Goal: Navigation & Orientation: Find specific page/section

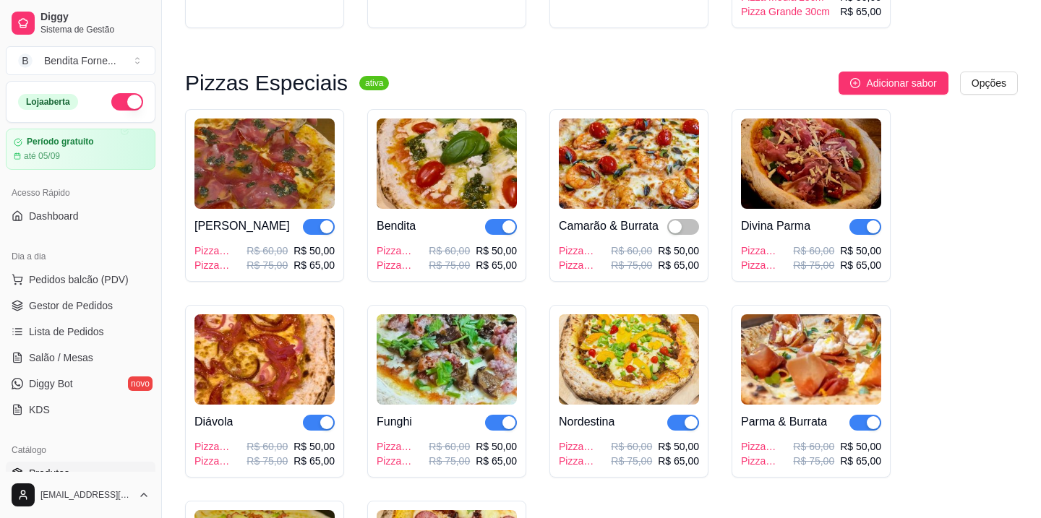
scroll to position [736, 0]
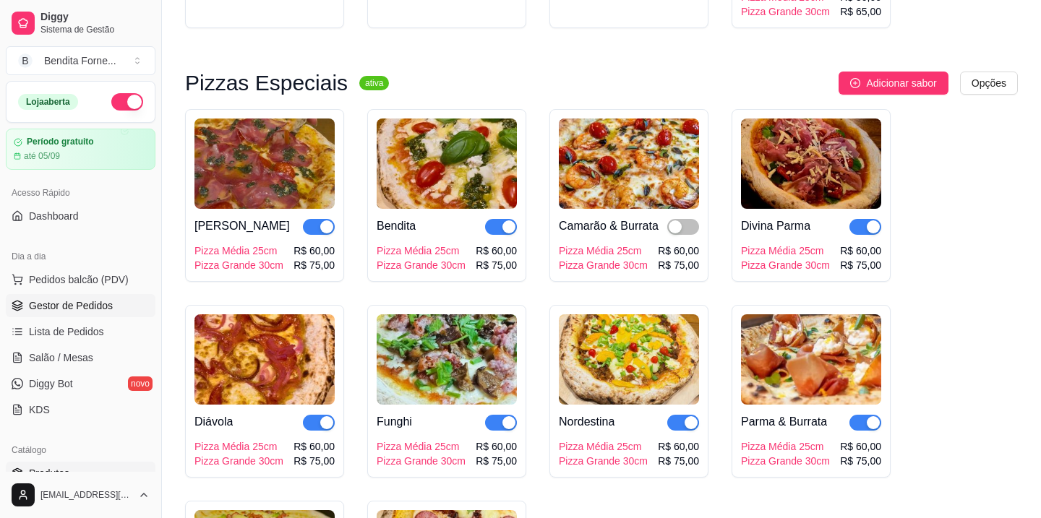
click at [70, 306] on span "Gestor de Pedidos" at bounding box center [71, 306] width 84 height 14
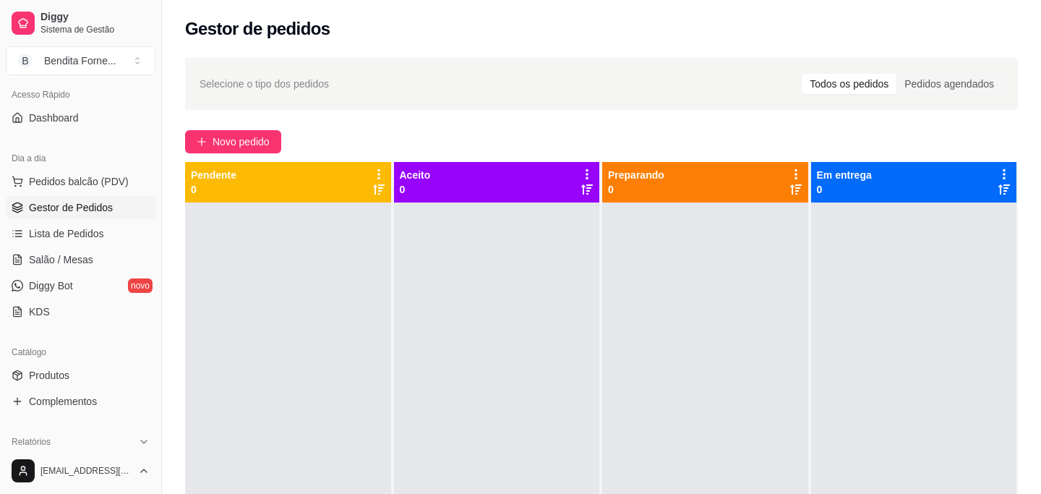
scroll to position [102, 0]
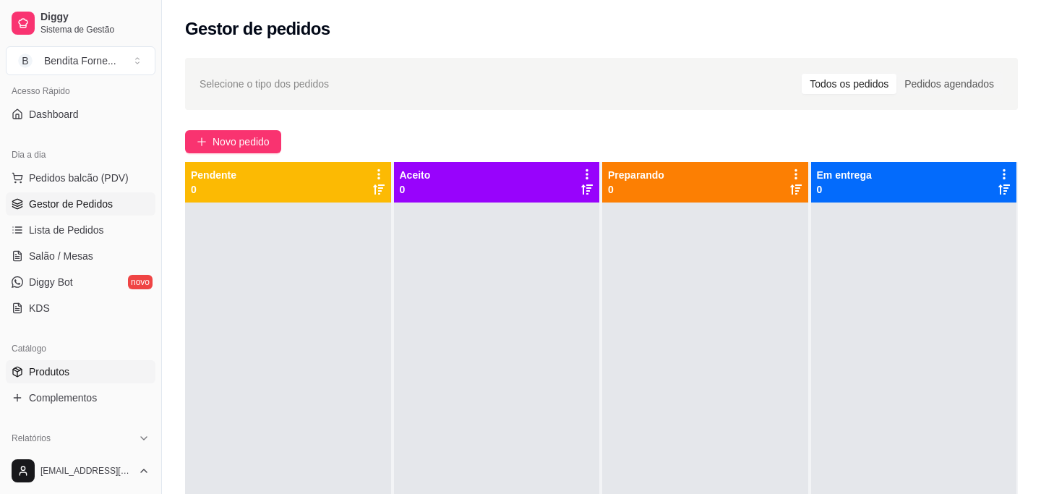
click at [55, 372] on span "Produtos" at bounding box center [49, 371] width 40 height 14
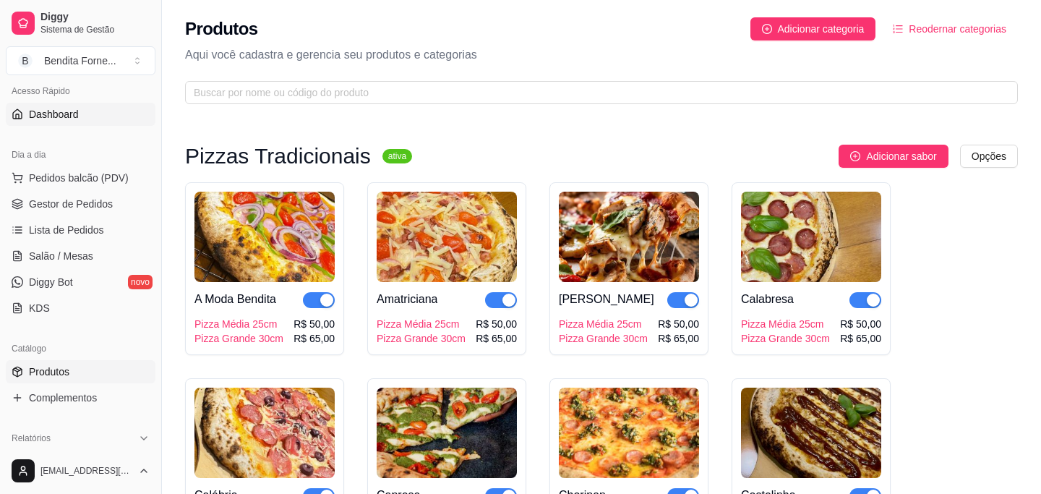
click at [64, 116] on span "Dashboard" at bounding box center [54, 114] width 50 height 14
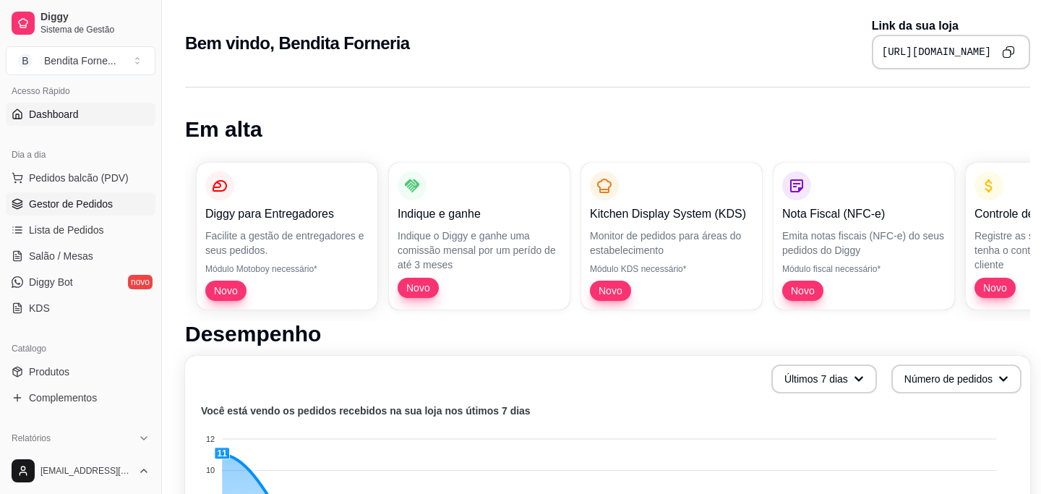
click at [69, 202] on span "Gestor de Pedidos" at bounding box center [71, 204] width 84 height 14
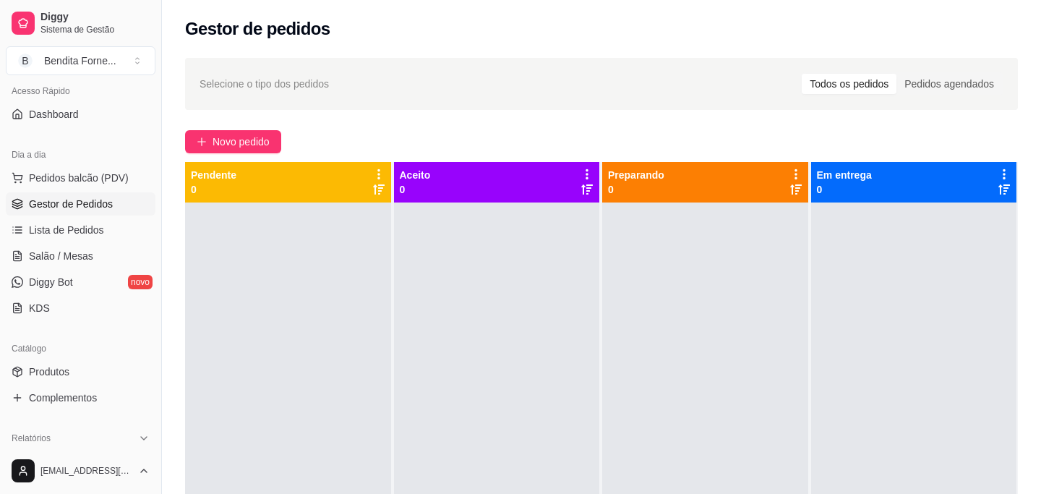
click at [59, 203] on span "Gestor de Pedidos" at bounding box center [71, 204] width 84 height 14
click at [83, 205] on span "Gestor de Pedidos" at bounding box center [71, 204] width 84 height 14
